Goal: Task Accomplishment & Management: Use online tool/utility

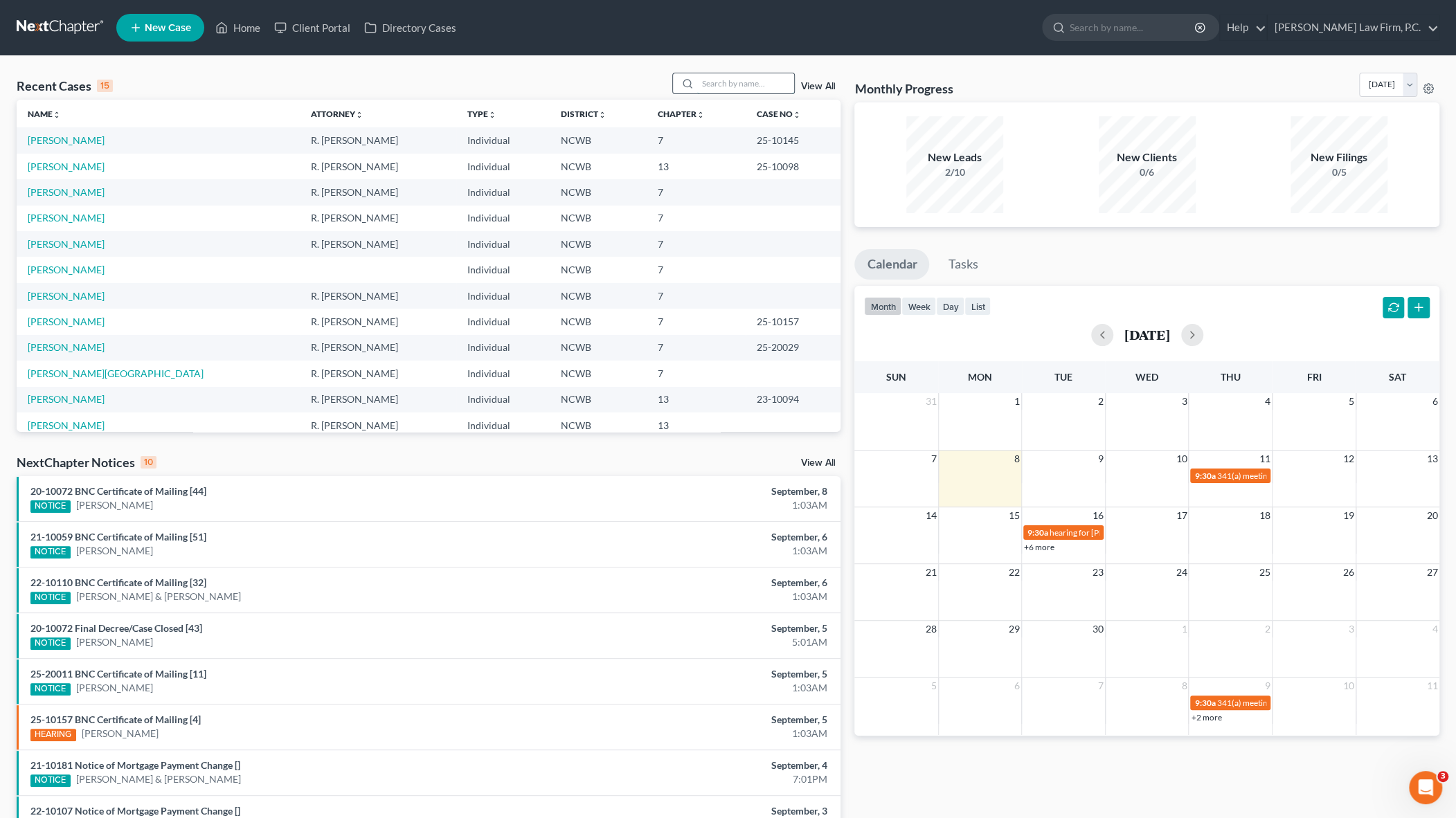
click at [728, 85] on input "search" at bounding box center [746, 83] width 97 height 20
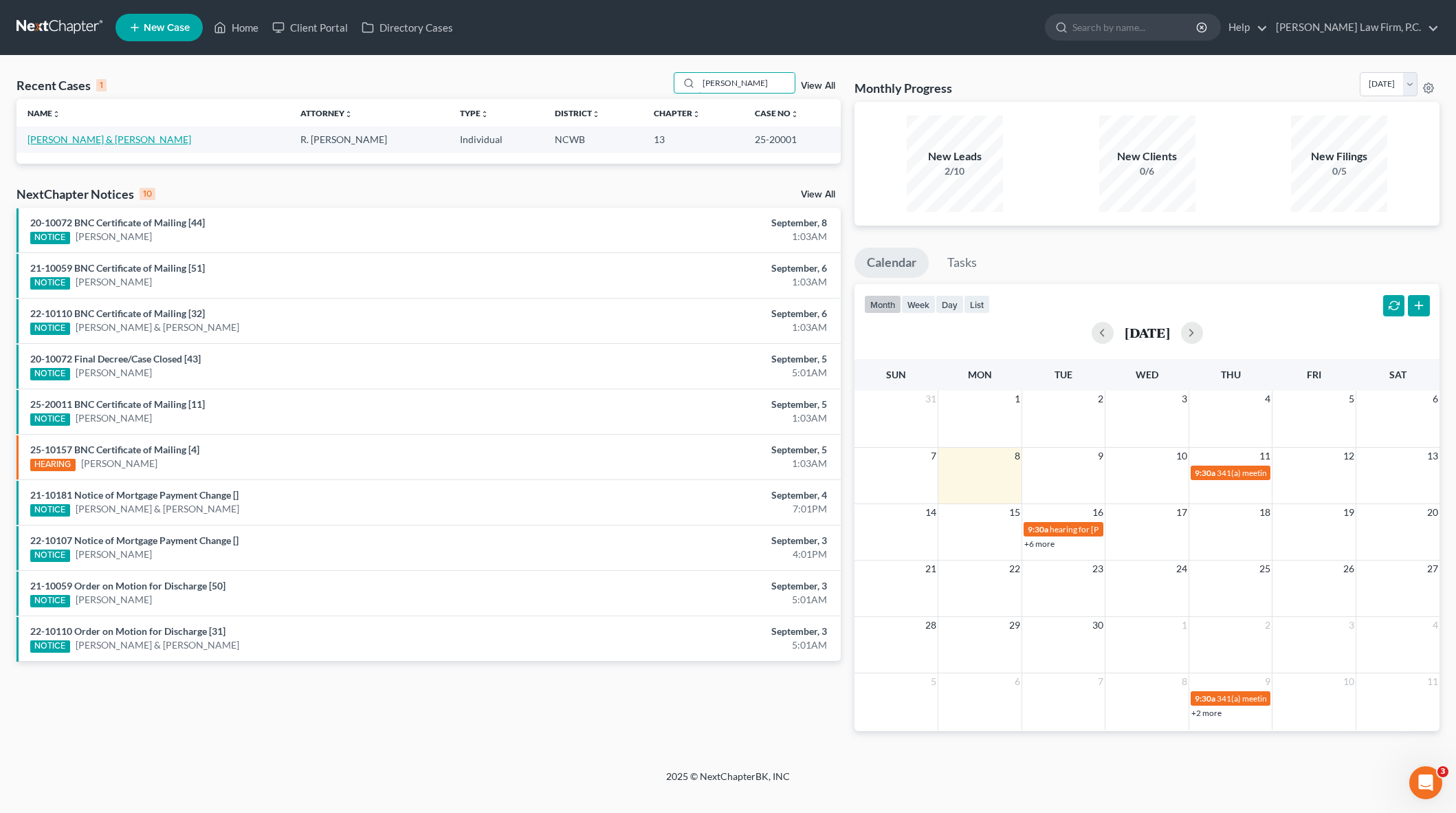
type input "[PERSON_NAME]"
click at [70, 137] on link "[PERSON_NAME] & [PERSON_NAME]" at bounding box center [109, 139] width 164 height 12
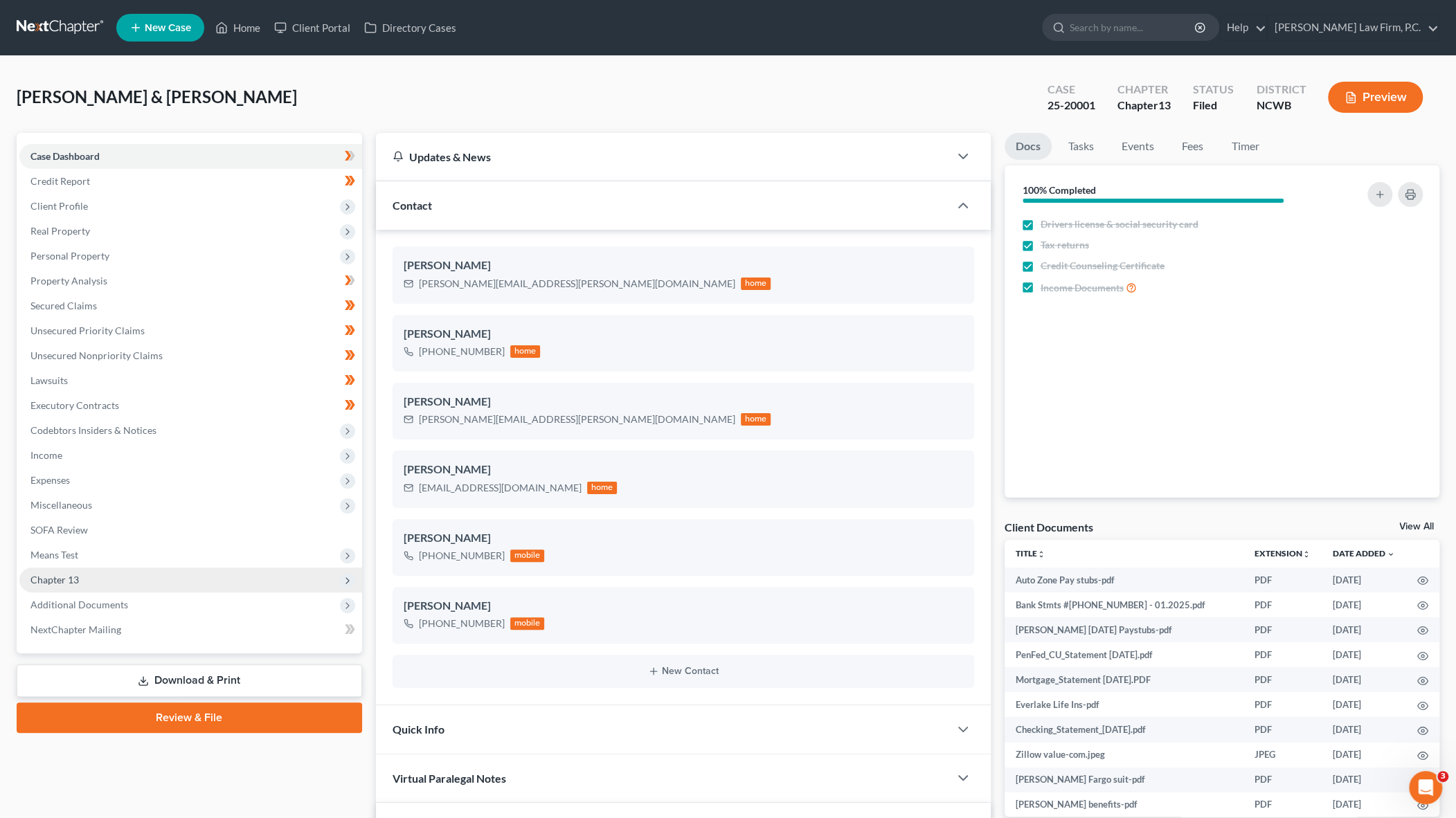
click at [42, 578] on span "Chapter 13" at bounding box center [54, 579] width 48 height 12
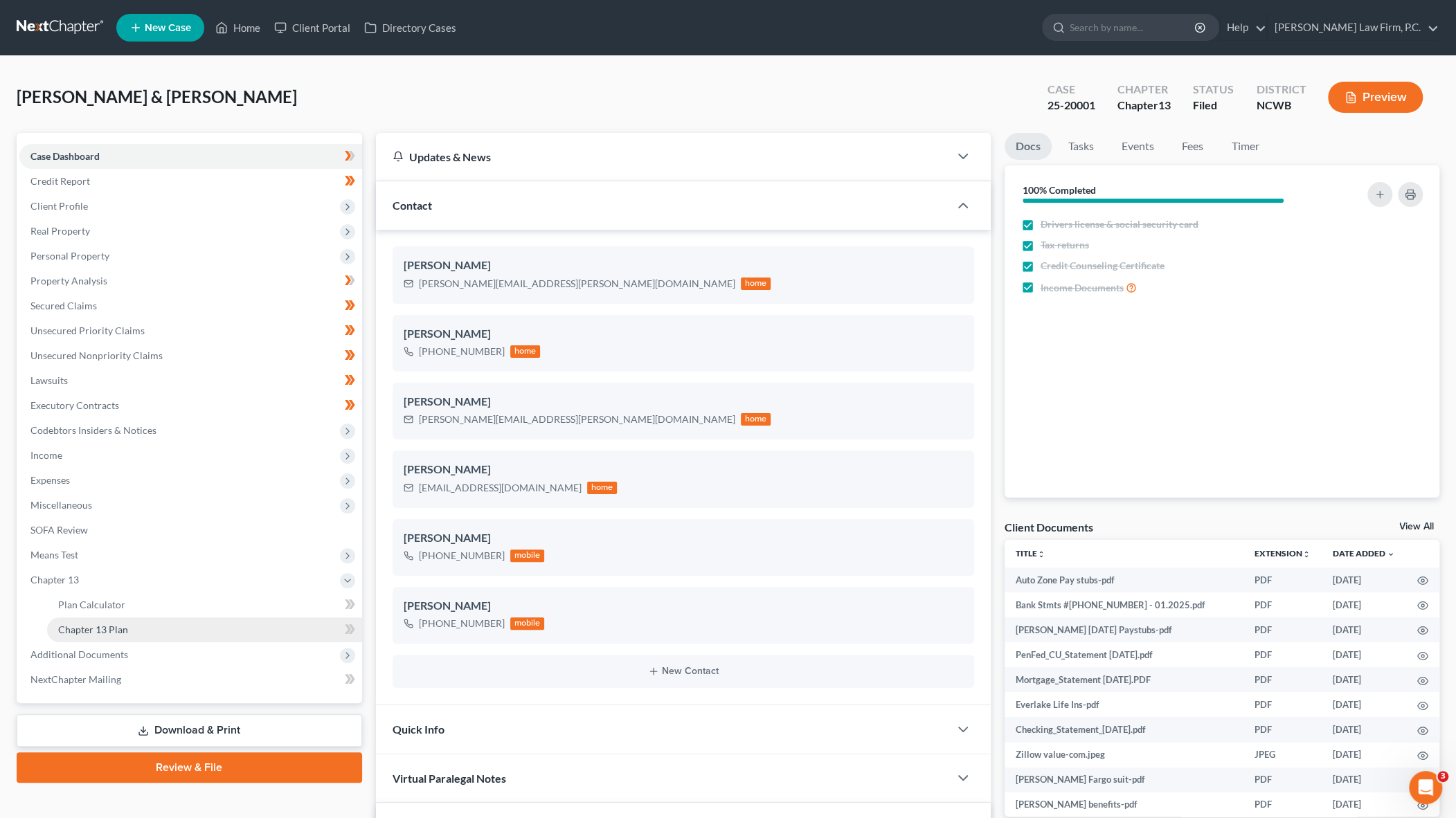
click at [64, 626] on span "Chapter 13 Plan" at bounding box center [93, 629] width 70 height 12
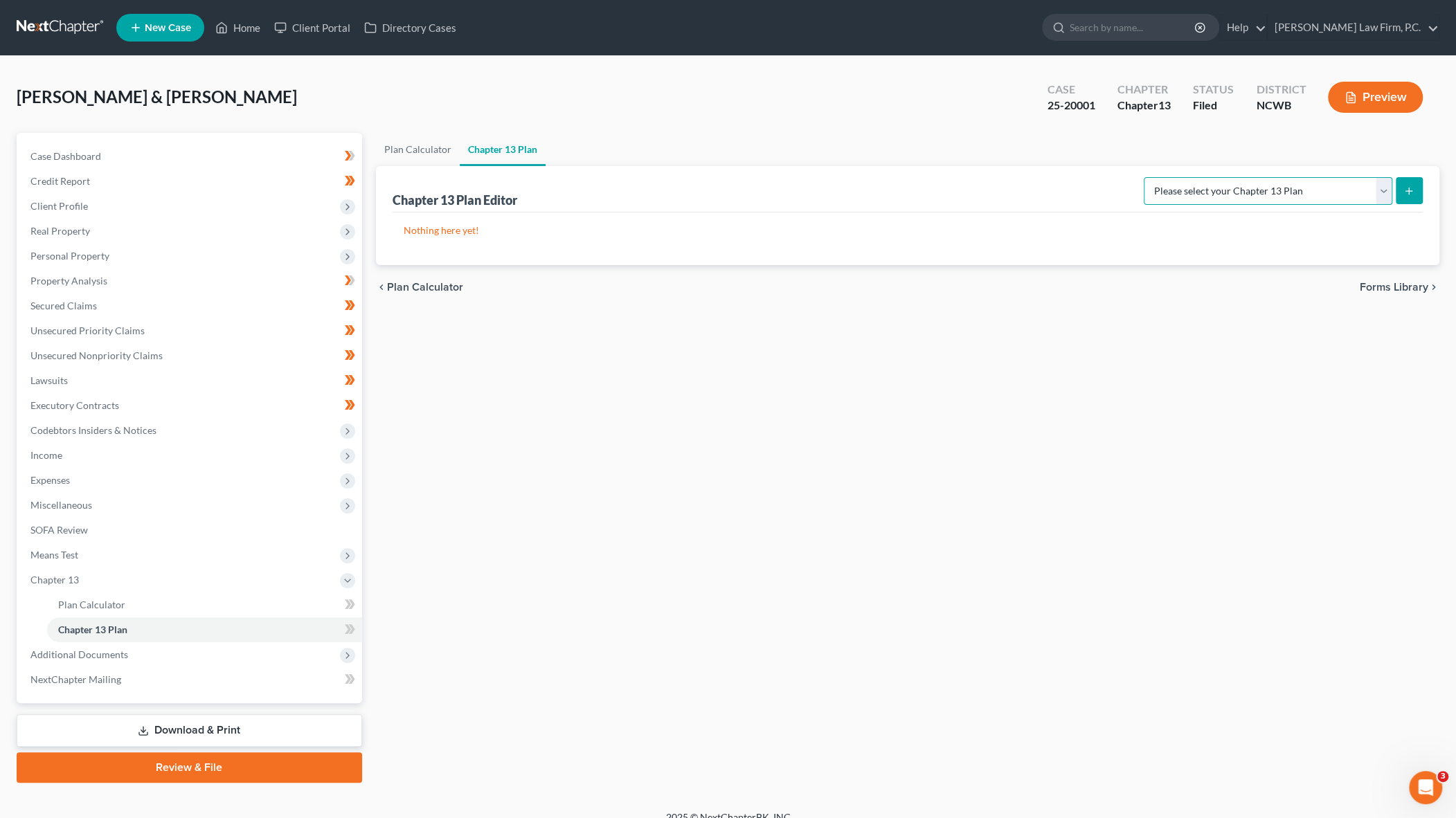
click at [1155, 177] on select "Please select your Chapter 13 Plan National Form Plan - Official Form 113 Weste…" at bounding box center [1268, 191] width 248 height 28
select select "0"
click at [1144, 177] on select "Please select your Chapter 13 Plan National Form Plan - Official Form 113 Weste…" at bounding box center [1268, 191] width 248 height 28
click at [1409, 189] on line "submit" at bounding box center [1409, 191] width 0 height 6
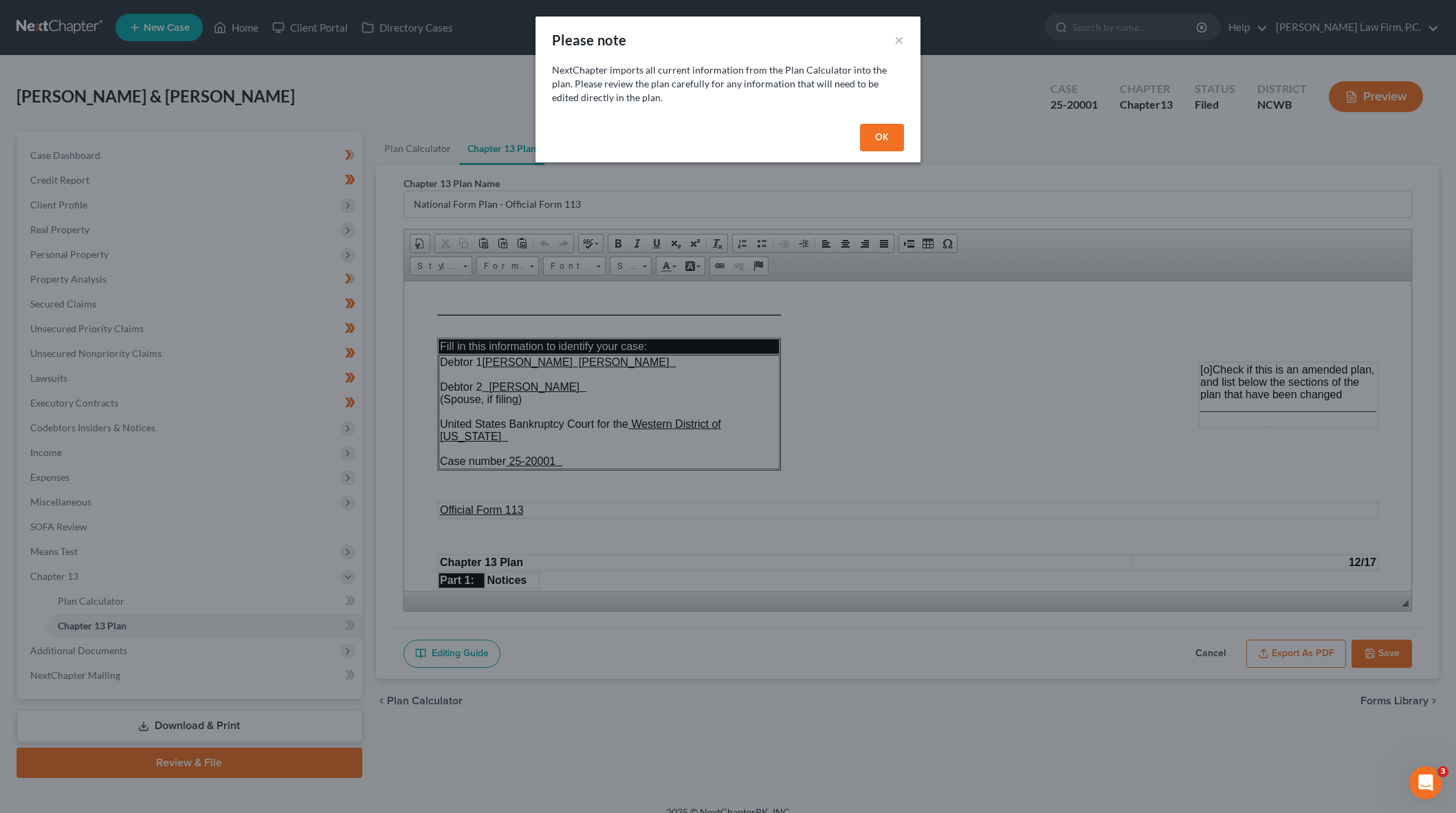
drag, startPoint x: 891, startPoint y: 137, endPoint x: 846, endPoint y: 177, distance: 60.2
click at [888, 136] on button "OK" at bounding box center [882, 137] width 44 height 27
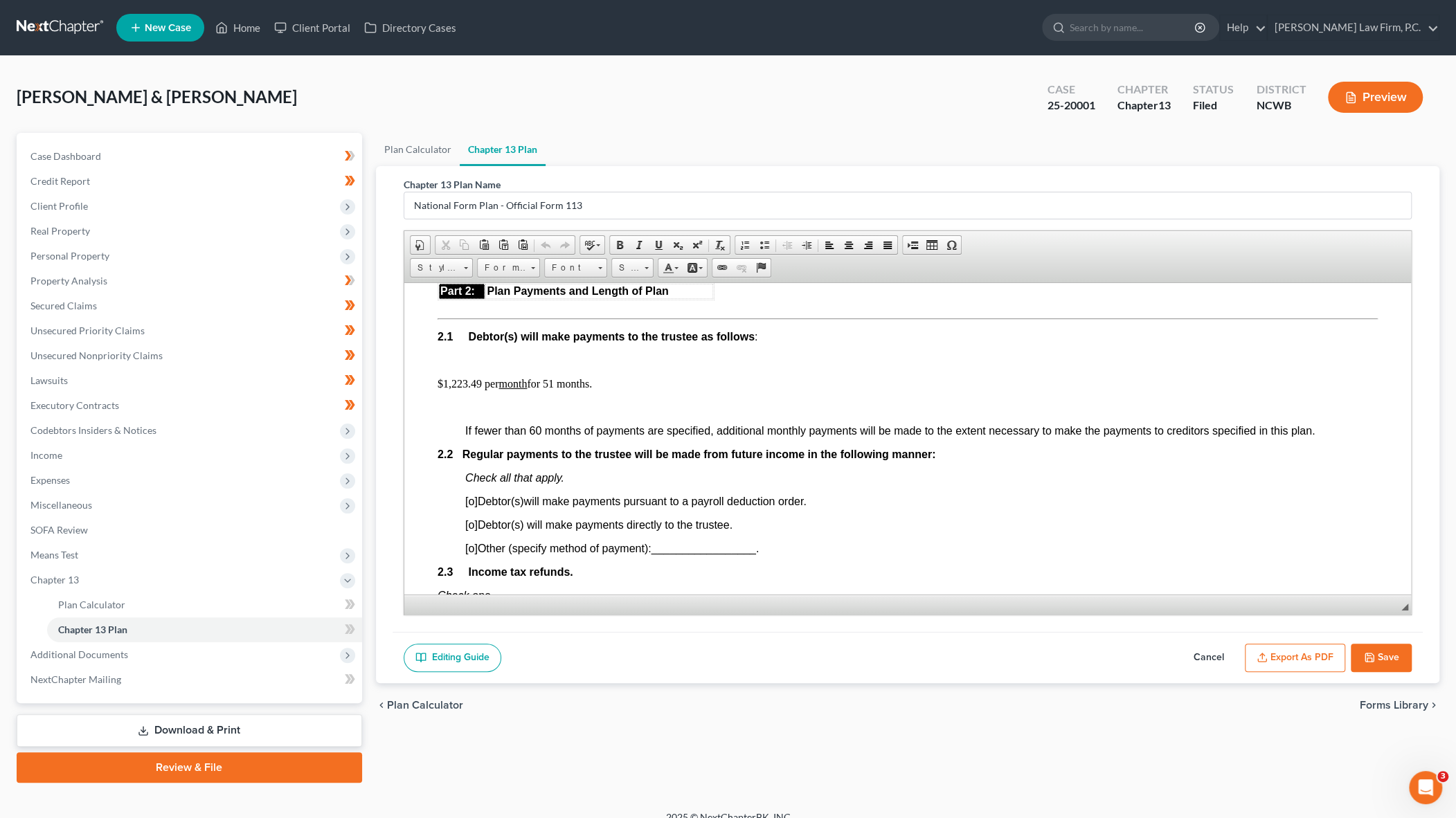
scroll to position [761, 0]
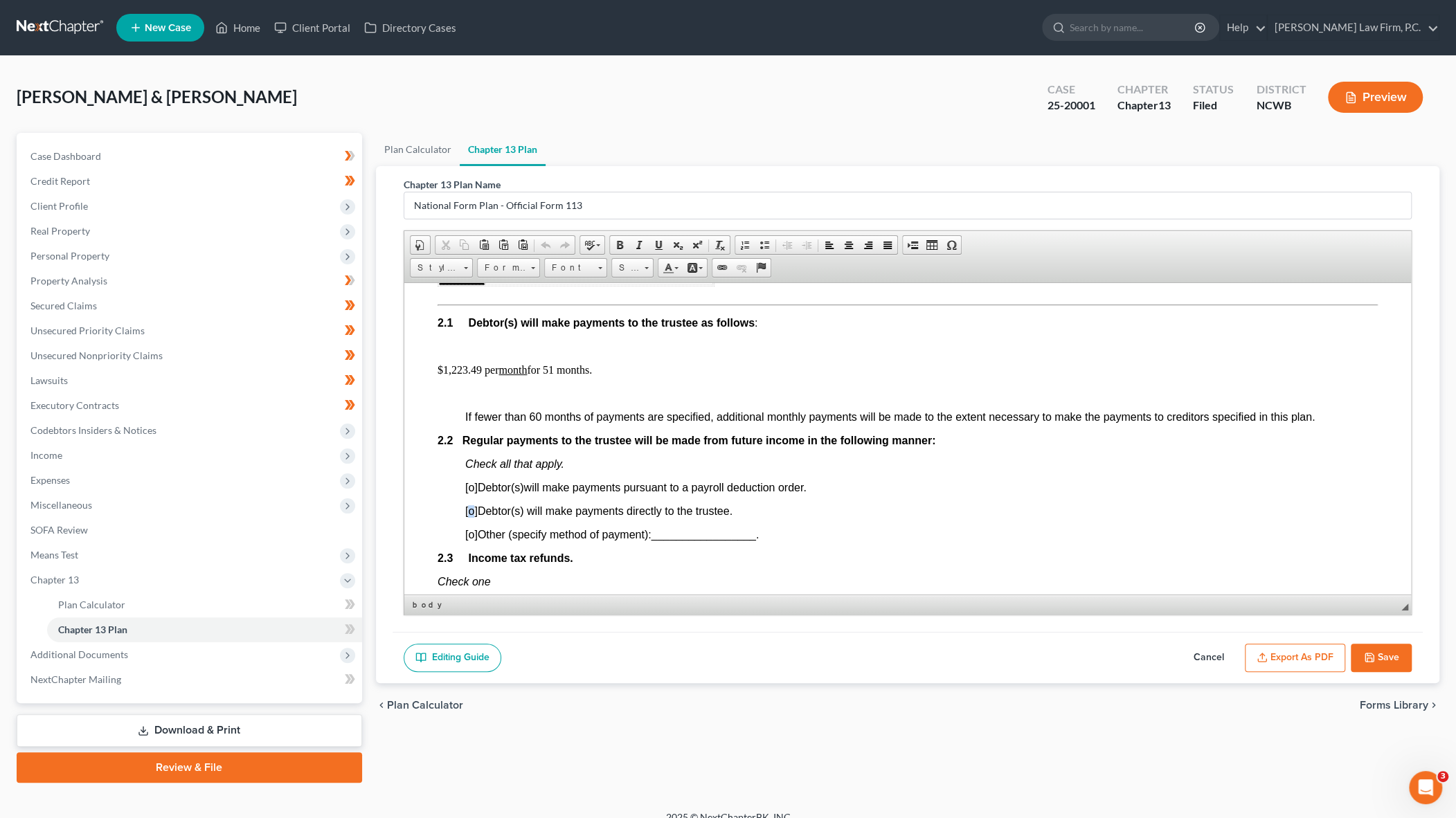
click at [475, 509] on span "[o]" at bounding box center [471, 510] width 13 height 12
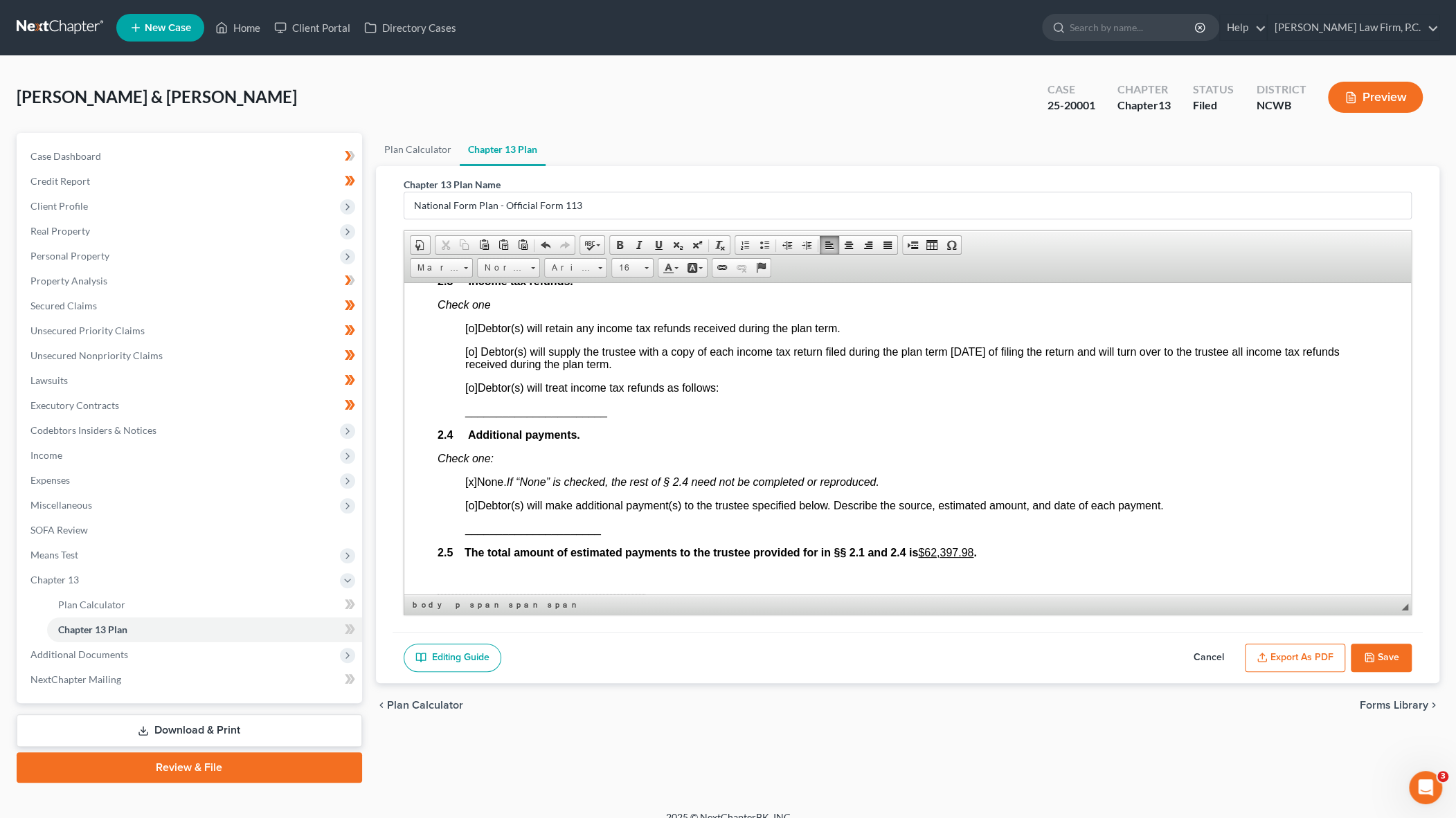
scroll to position [969, 0]
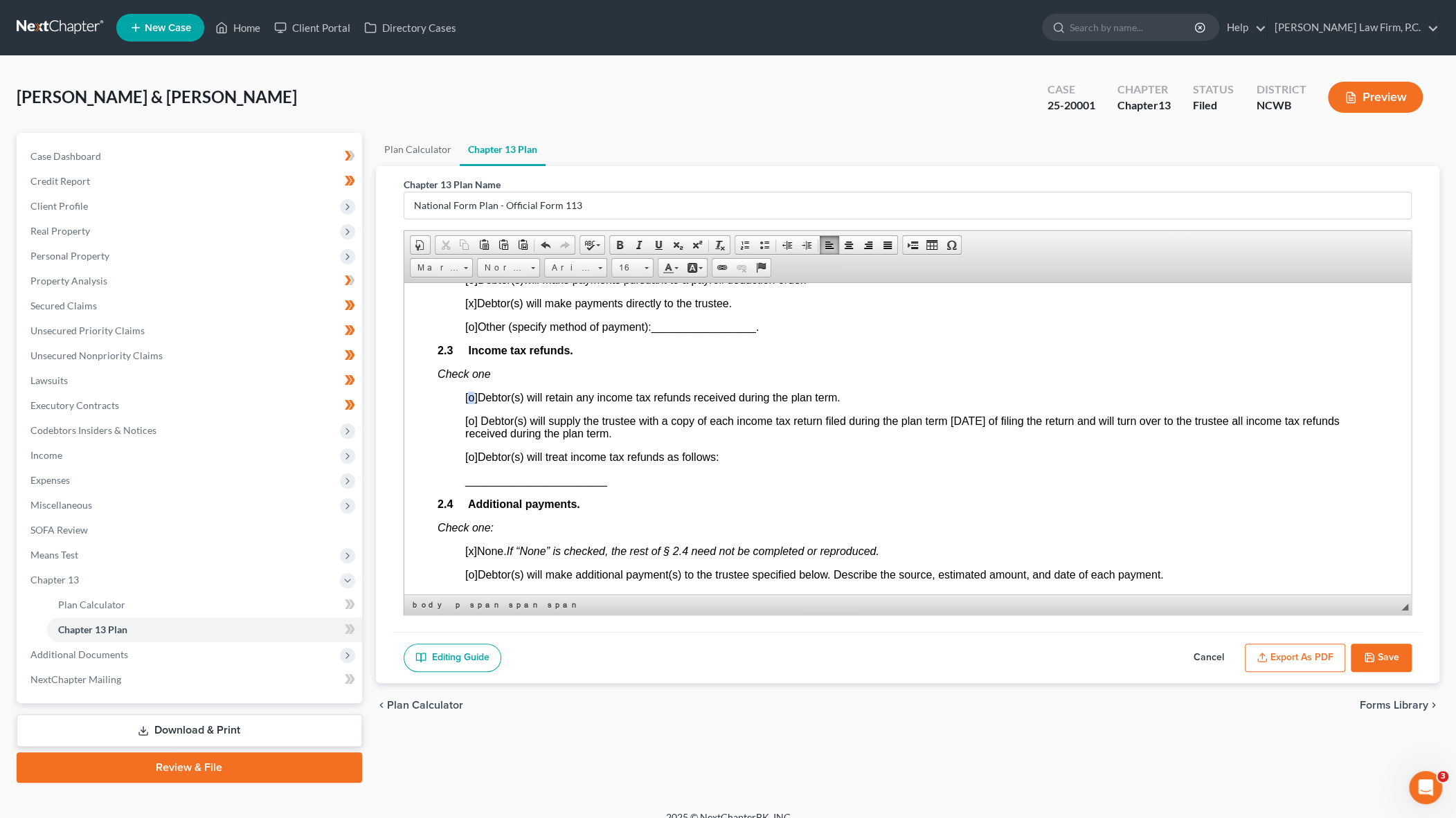
click at [471, 397] on span "[o]" at bounding box center [471, 396] width 13 height 12
